Goal: Find specific page/section: Find specific page/section

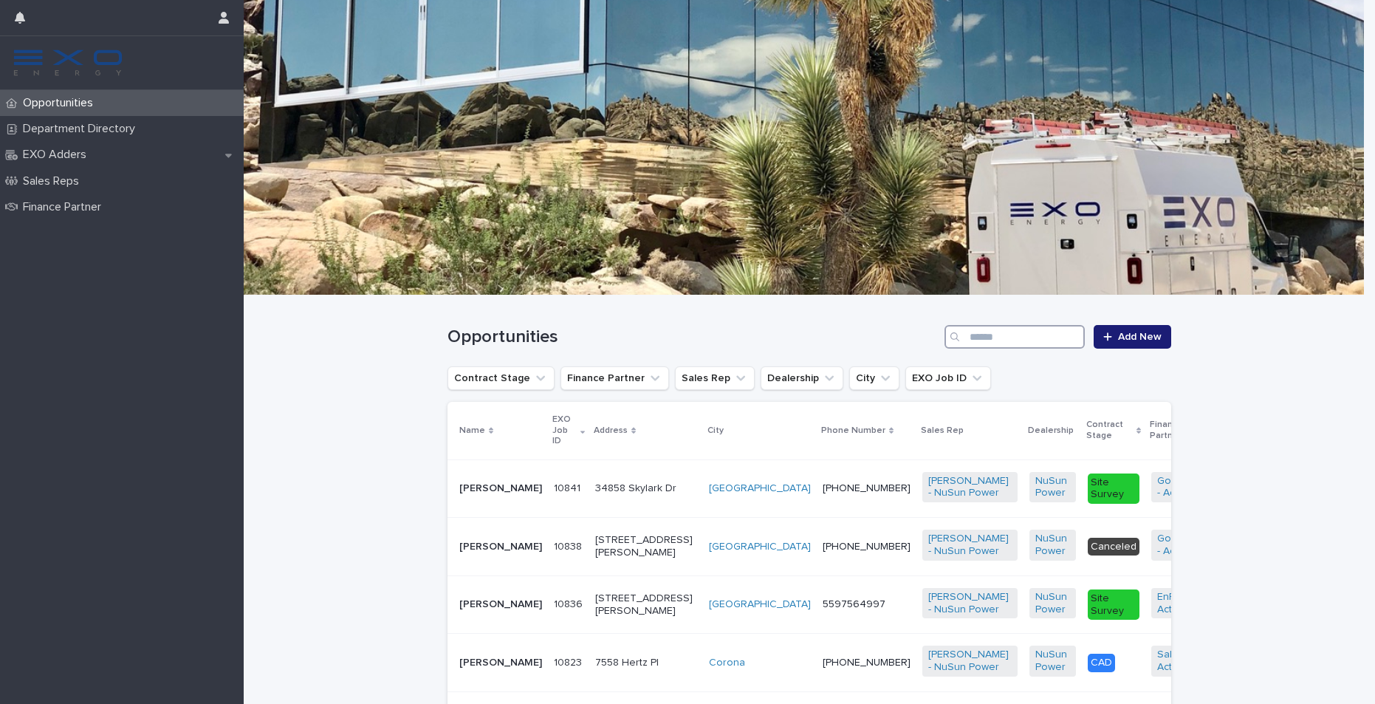
click at [1014, 341] on input "Search" at bounding box center [1014, 337] width 140 height 24
paste input "**********"
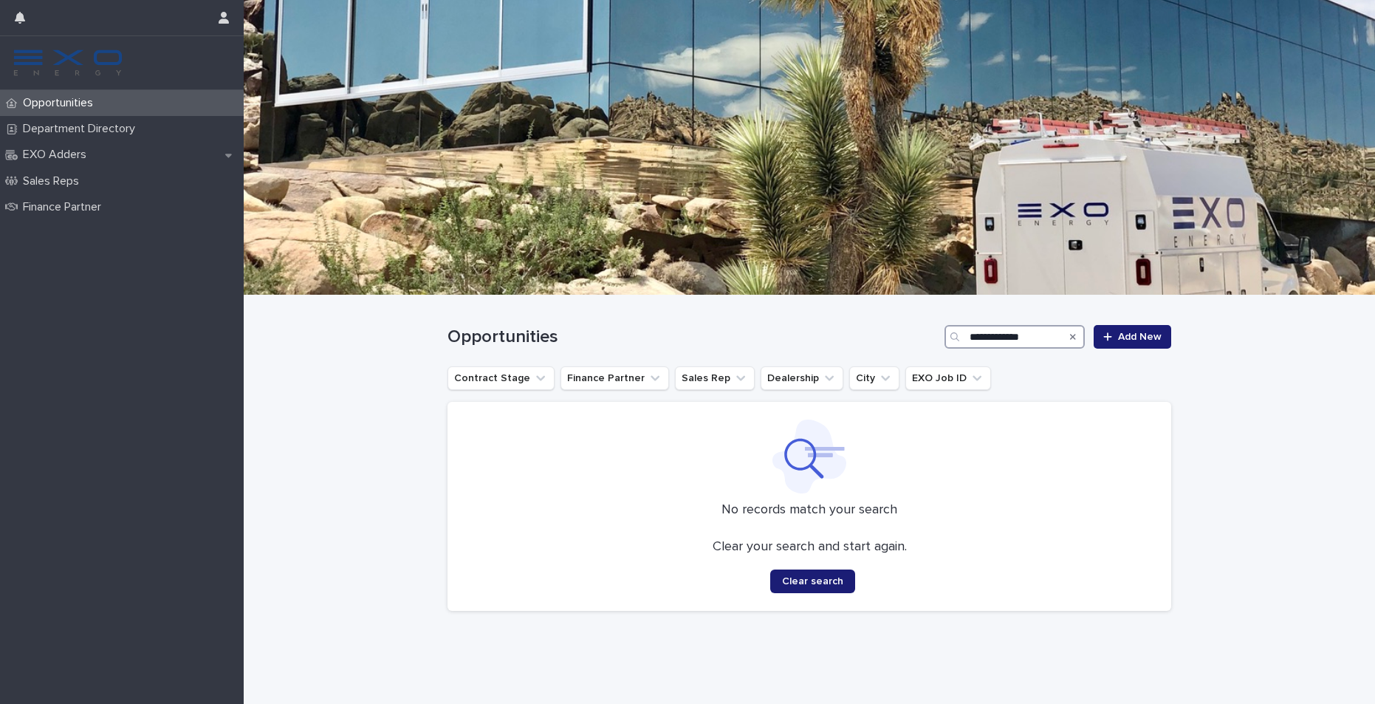
type input "**********"
click at [1071, 334] on icon "Search" at bounding box center [1073, 337] width 6 height 6
